Goal: Task Accomplishment & Management: Use online tool/utility

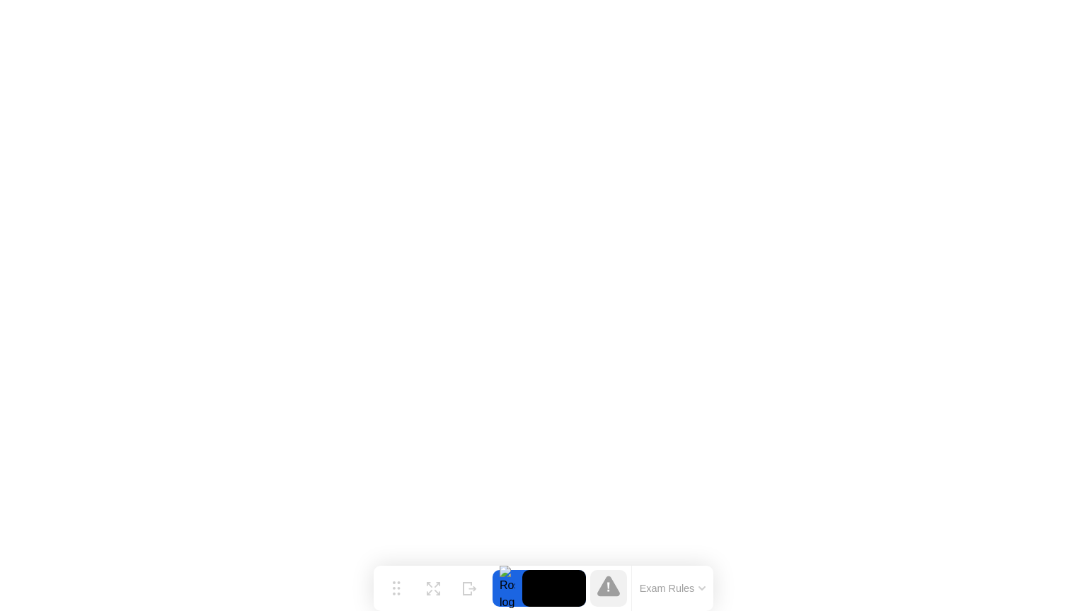
click at [702, 589] on icon at bounding box center [702, 588] width 6 height 3
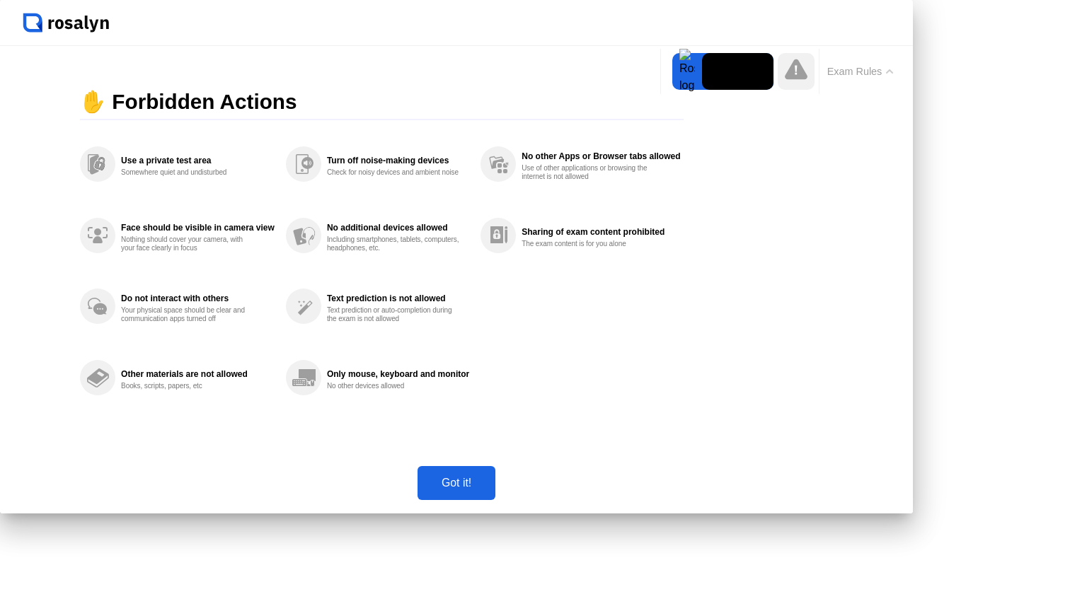
click at [491, 490] on div "Got it!" at bounding box center [456, 483] width 69 height 13
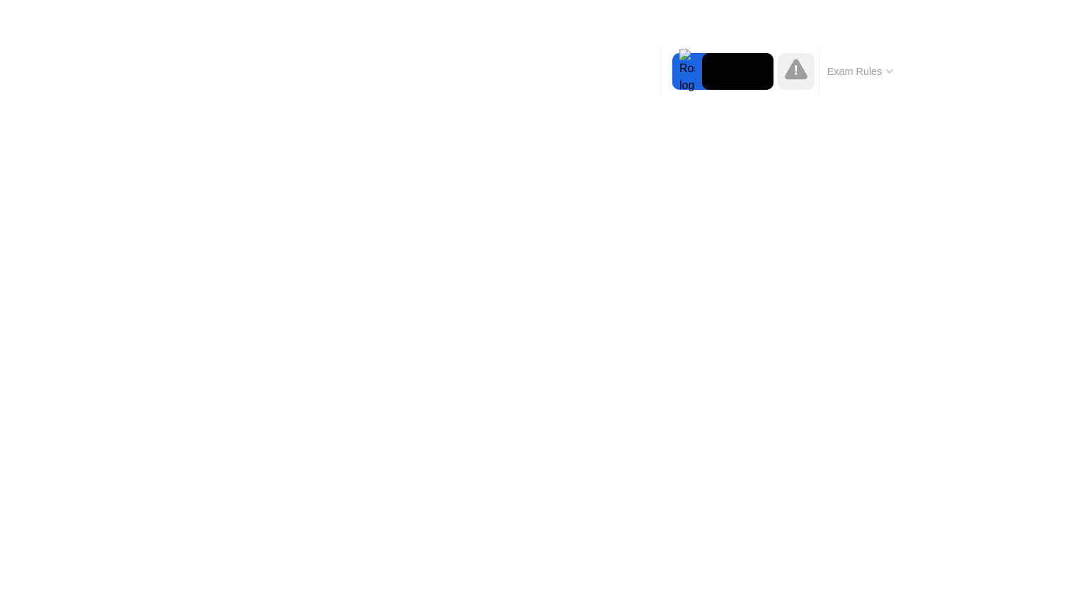
click at [691, 70] on div at bounding box center [687, 71] width 30 height 37
click at [887, 68] on button "Exam Rules" at bounding box center [860, 71] width 75 height 13
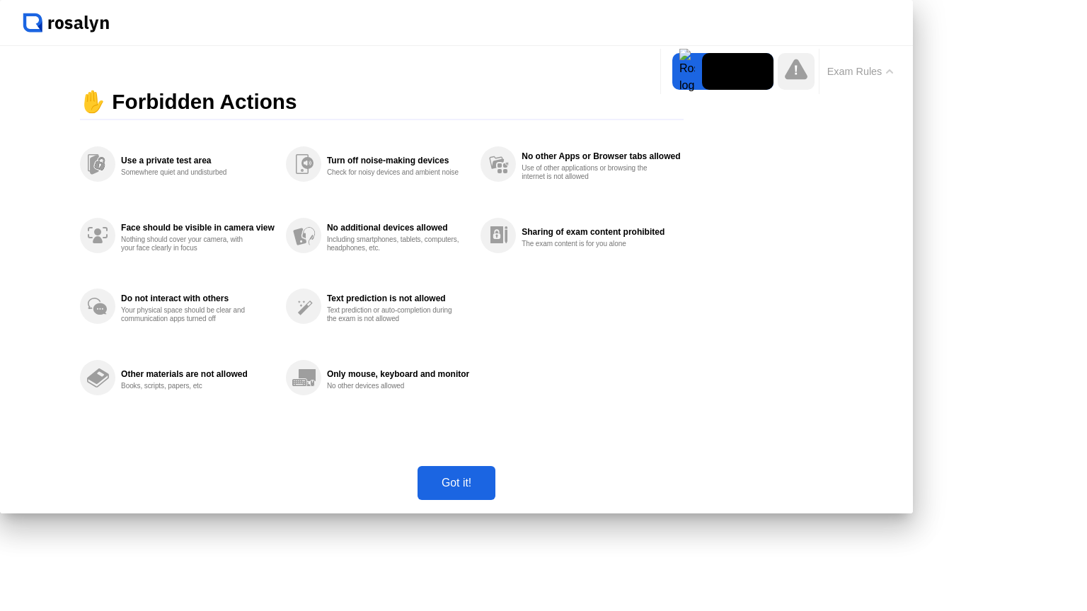
click at [491, 490] on div "Got it!" at bounding box center [456, 483] width 69 height 13
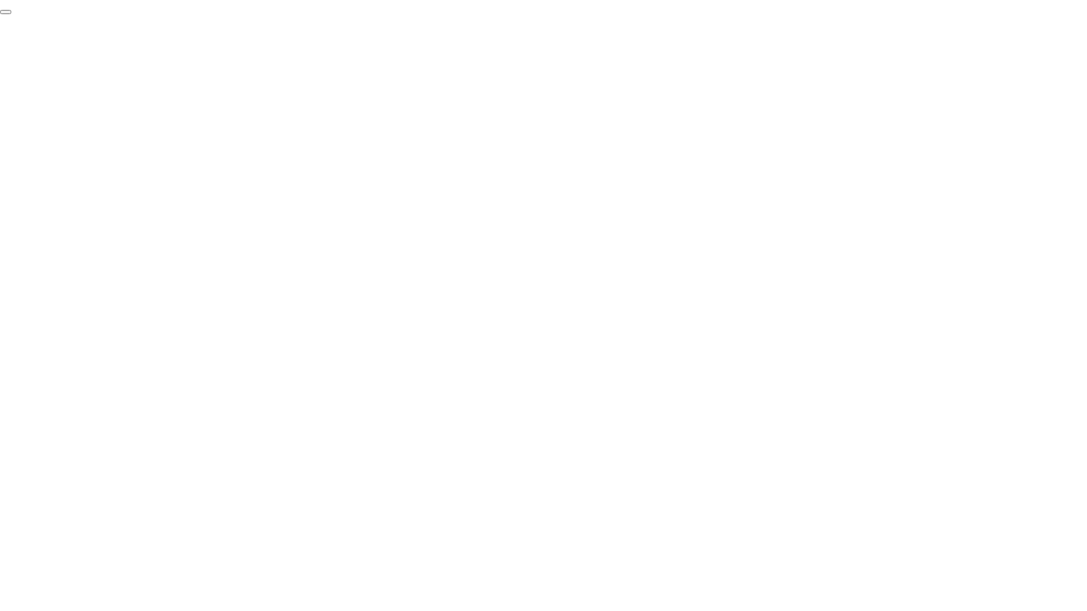
click div "End Proctoring Session"
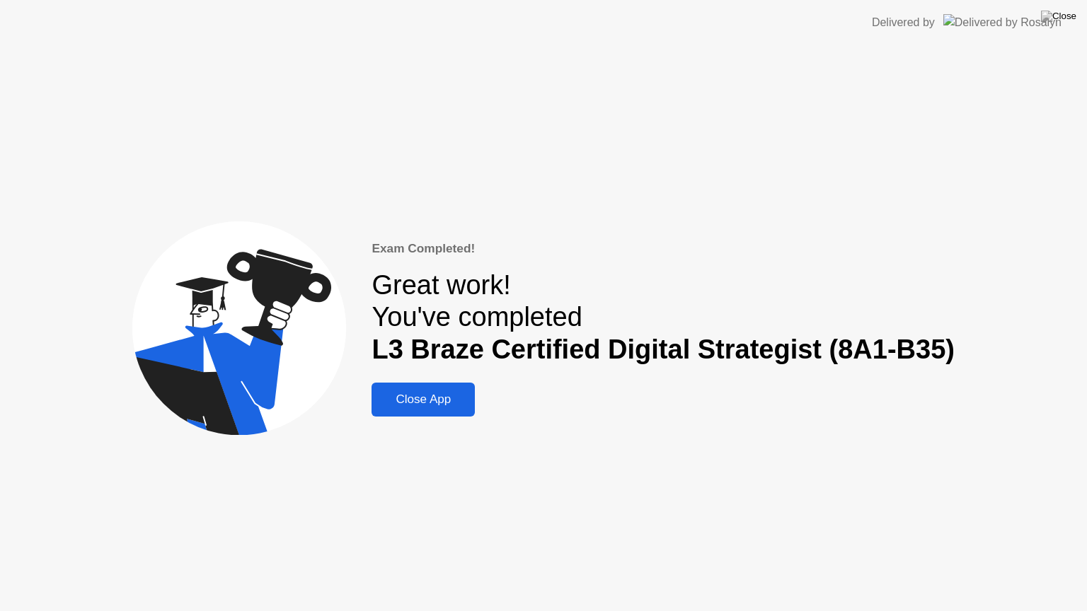
click at [436, 393] on div "Close App" at bounding box center [423, 400] width 95 height 14
